Goal: Navigation & Orientation: Find specific page/section

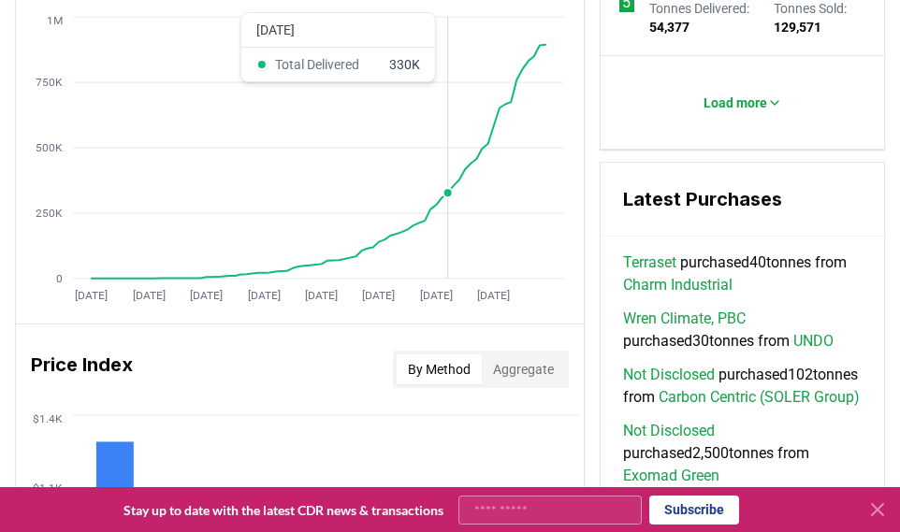
scroll to position [1424, 0]
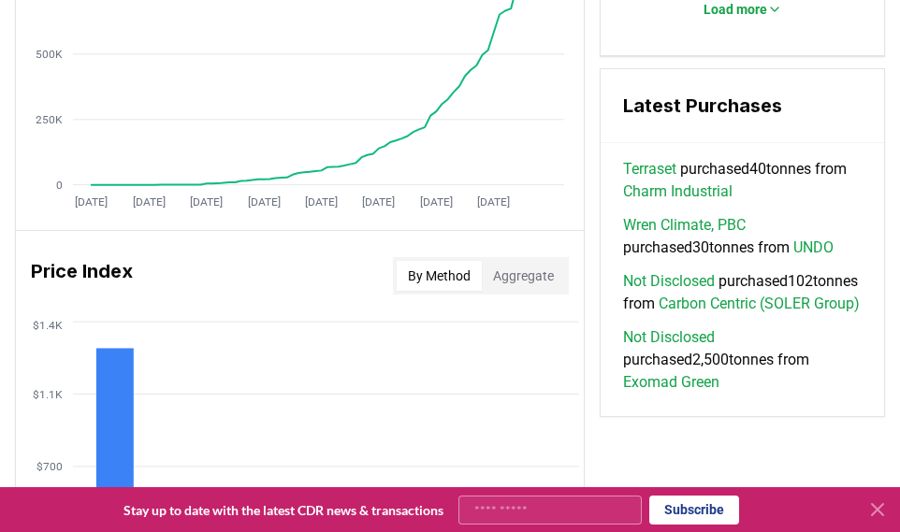
click at [668, 164] on link "Terraset" at bounding box center [649, 169] width 53 height 22
